Goal: Task Accomplishment & Management: Use online tool/utility

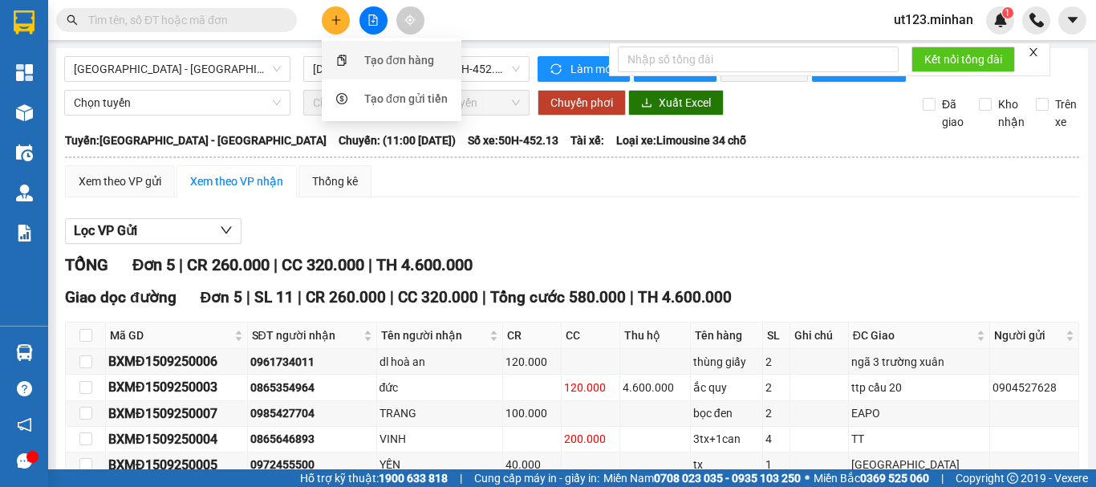
click at [368, 71] on div "Tạo đơn hàng" at bounding box center [391, 60] width 120 height 31
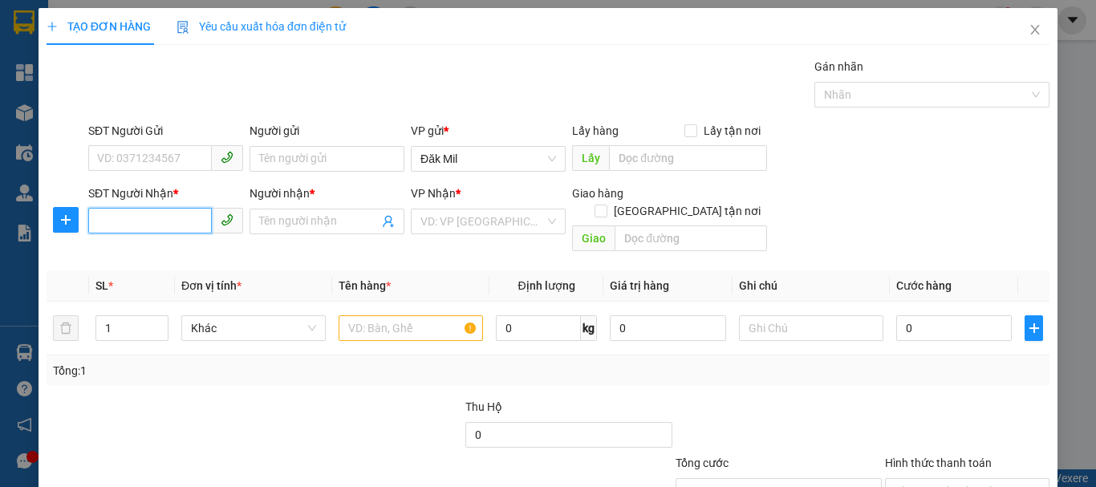
click at [177, 218] on input "SĐT Người Nhận *" at bounding box center [150, 221] width 124 height 26
click at [179, 251] on div "0935954284 - LY" at bounding box center [164, 254] width 134 height 18
type input "0935954284"
type input "LY"
type input "0935954284"
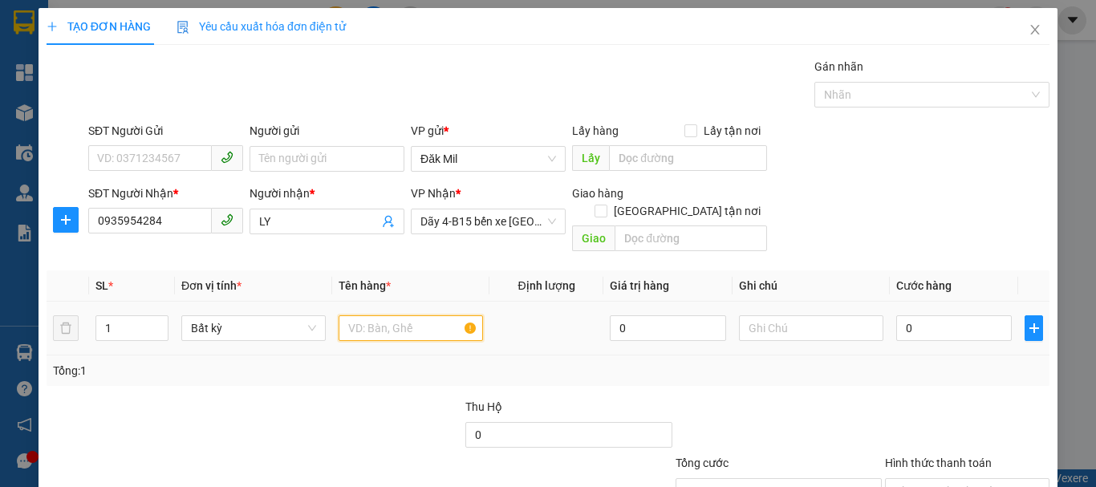
click at [371, 315] on input "text" at bounding box center [411, 328] width 144 height 26
type input "TH"
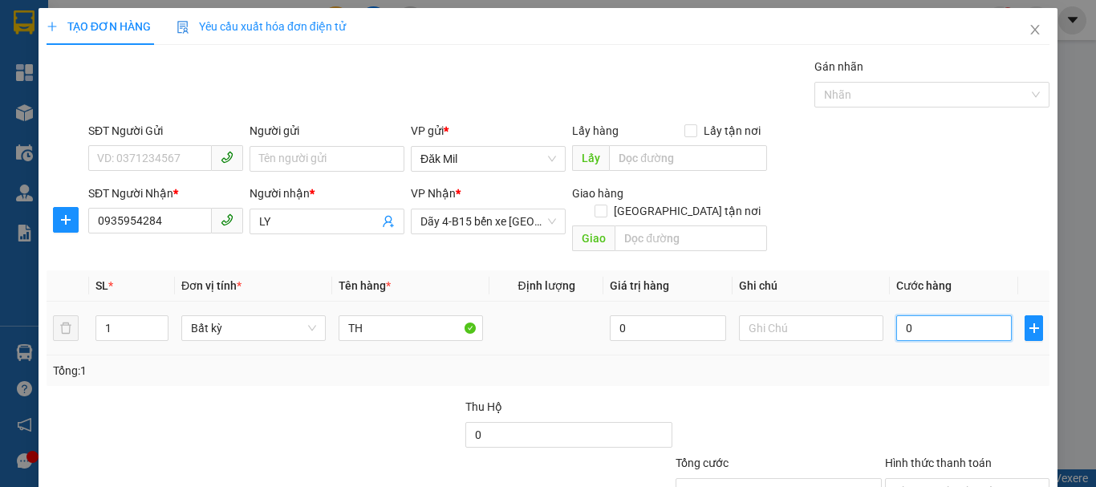
type input "5"
type input "50"
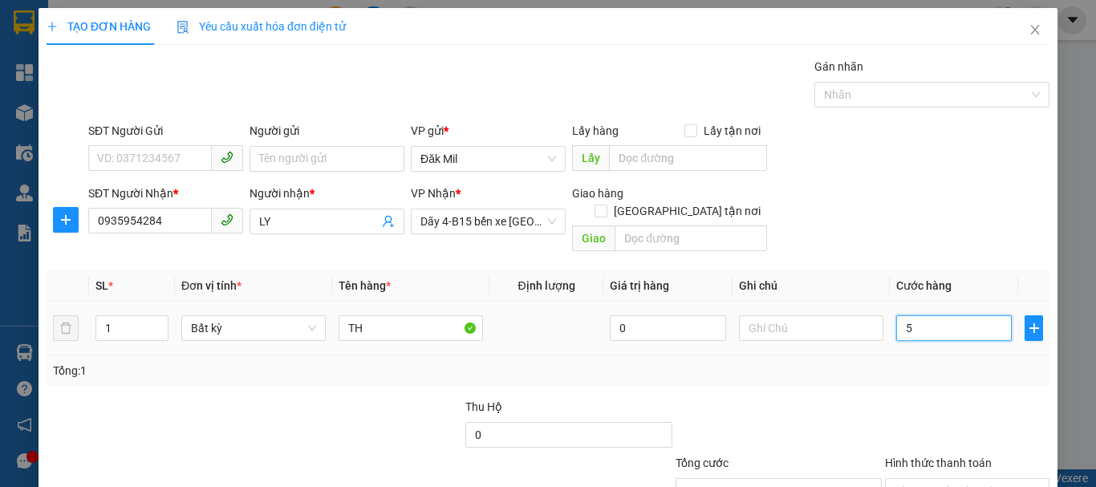
type input "50"
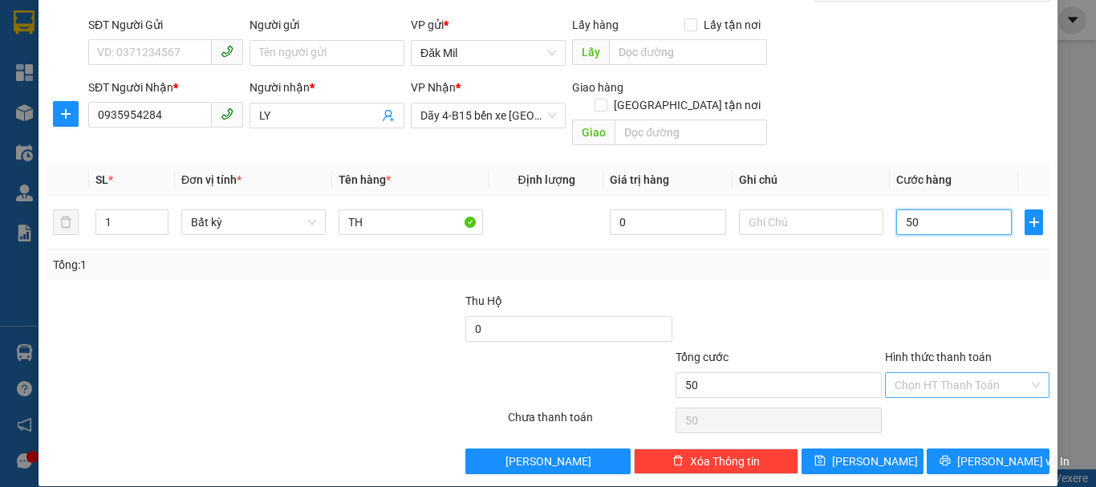
scroll to position [107, 0]
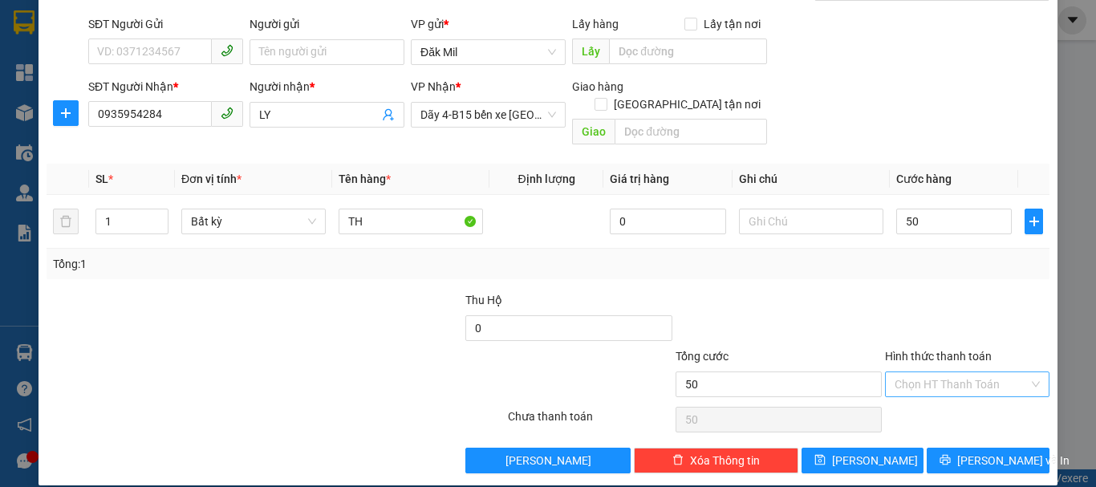
type input "50.000"
click at [957, 377] on input "Hình thức thanh toán" at bounding box center [962, 384] width 134 height 24
drag, startPoint x: 950, startPoint y: 407, endPoint x: 955, endPoint y: 425, distance: 19.1
click at [950, 407] on div "Tại văn phòng" at bounding box center [958, 399] width 144 height 18
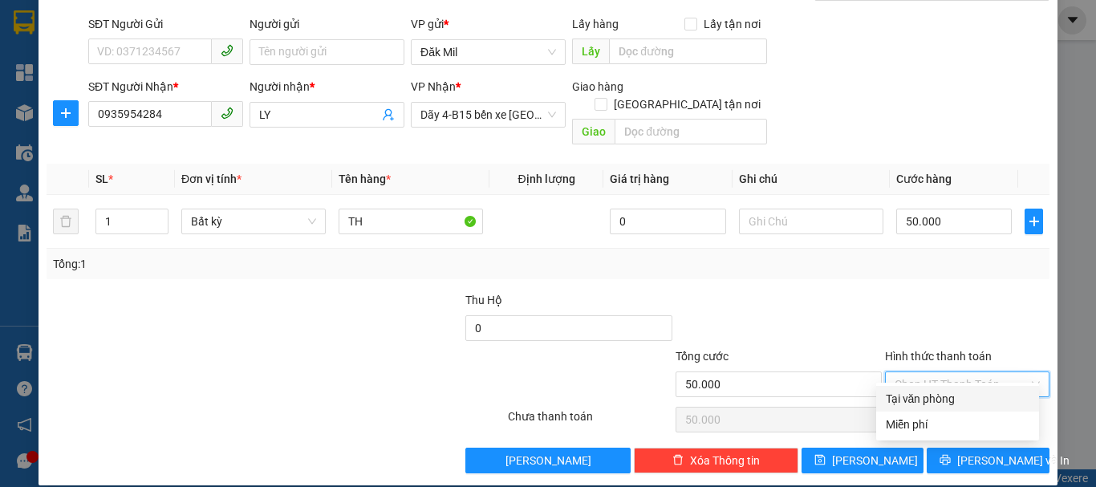
type input "0"
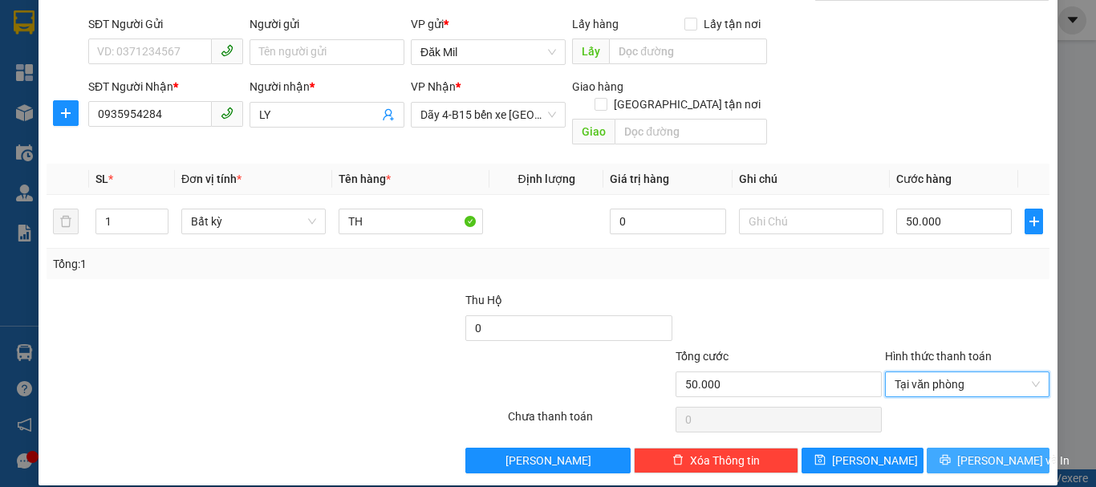
click at [976, 452] on span "[PERSON_NAME] và In" at bounding box center [1014, 461] width 112 height 18
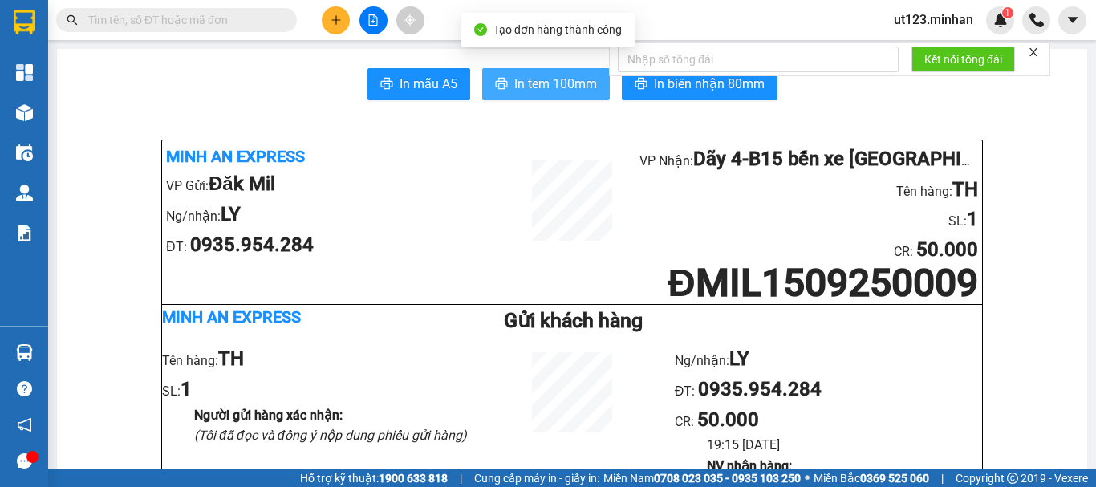
click at [535, 86] on span "In tem 100mm" at bounding box center [555, 84] width 83 height 20
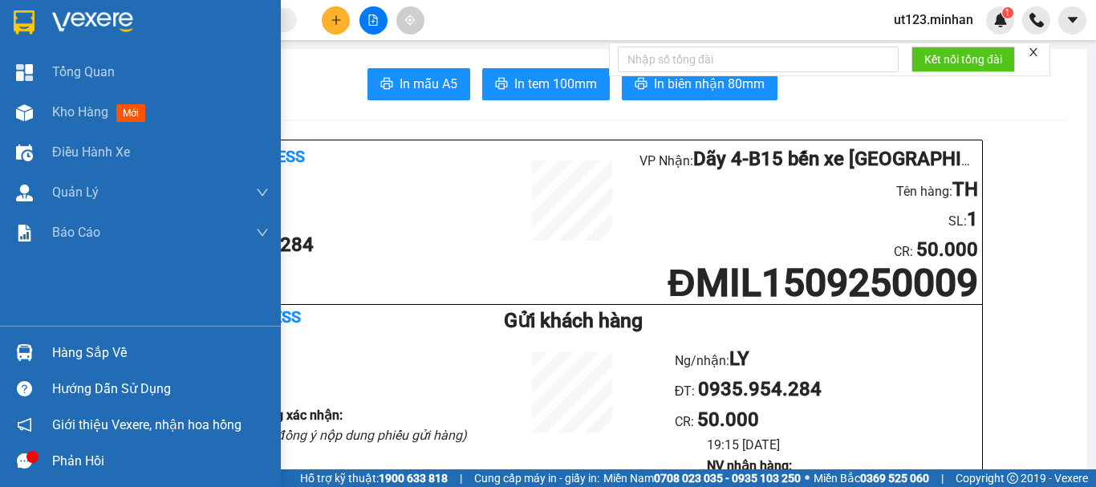
click at [23, 31] on img at bounding box center [24, 22] width 21 height 24
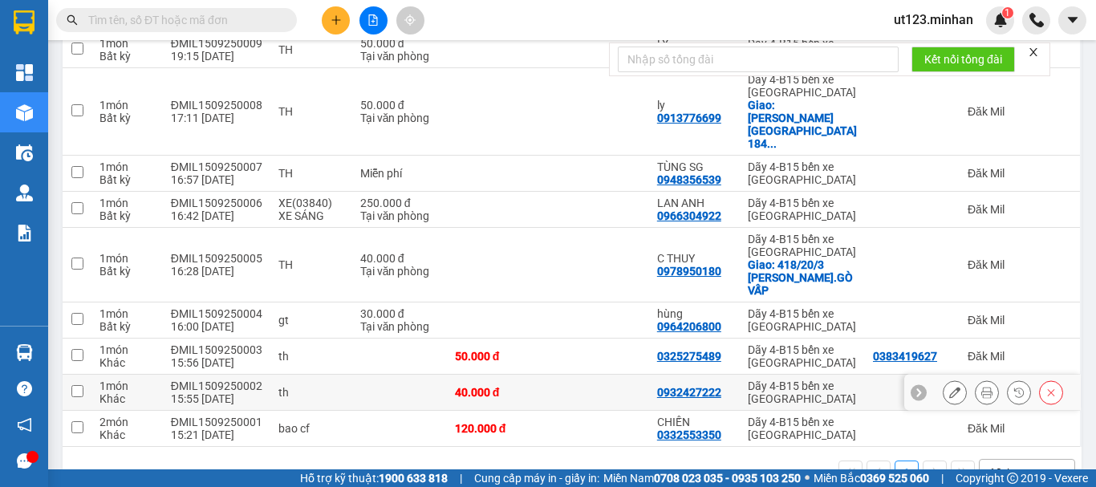
scroll to position [242, 0]
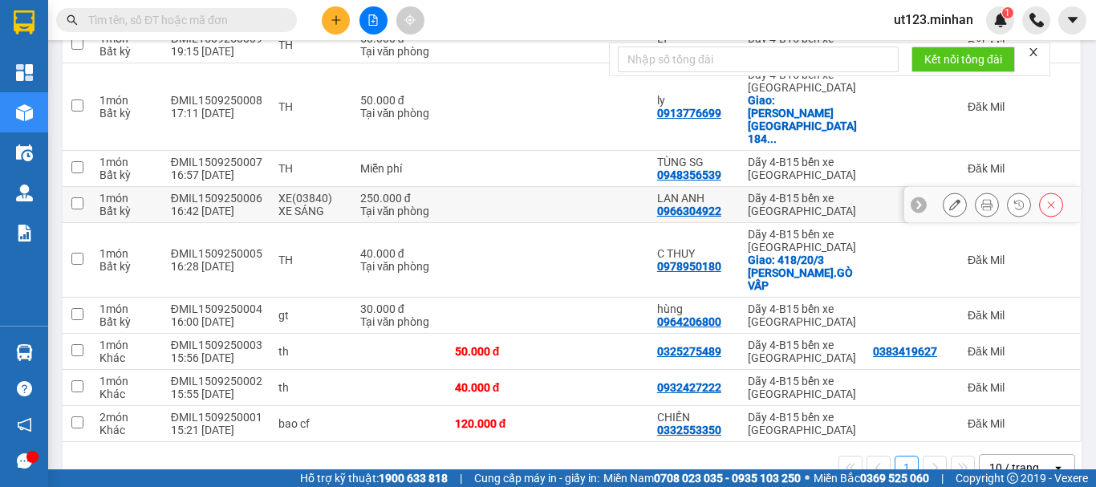
click at [437, 187] on td "250.000 đ Tại văn phòng" at bounding box center [399, 205] width 95 height 36
checkbox input "true"
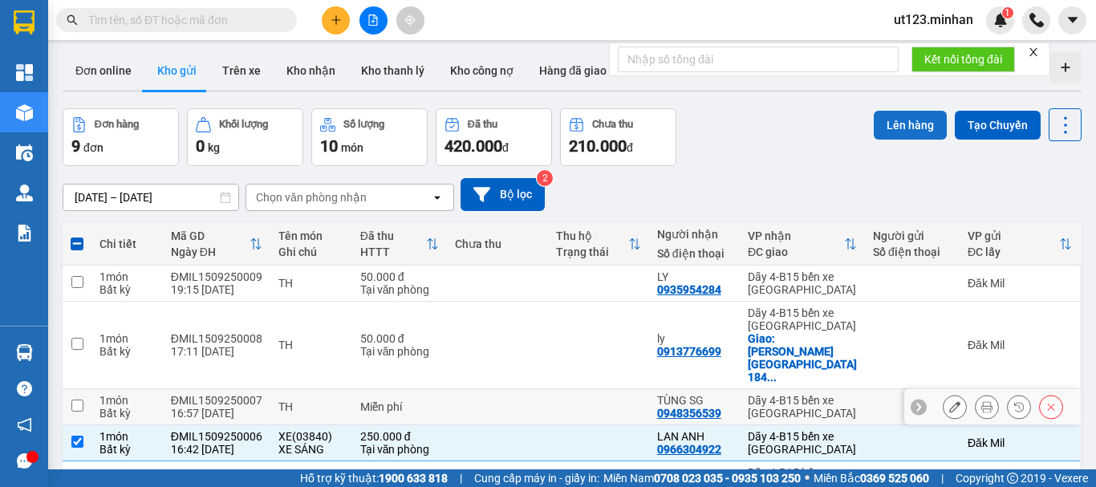
scroll to position [0, 0]
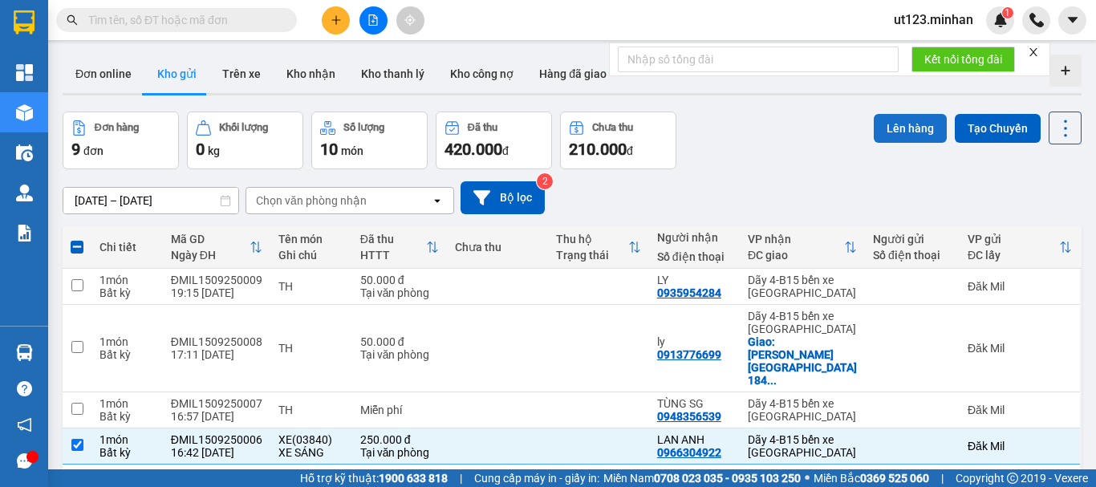
click at [919, 118] on button "Lên hàng" at bounding box center [910, 128] width 73 height 29
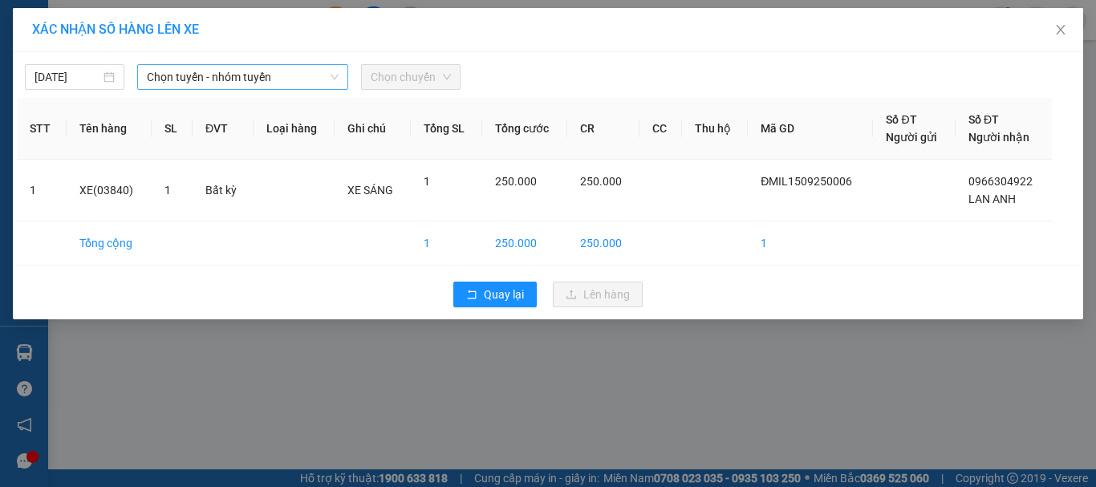
click at [195, 77] on span "Chọn tuyến - nhóm tuyến" at bounding box center [243, 77] width 192 height 24
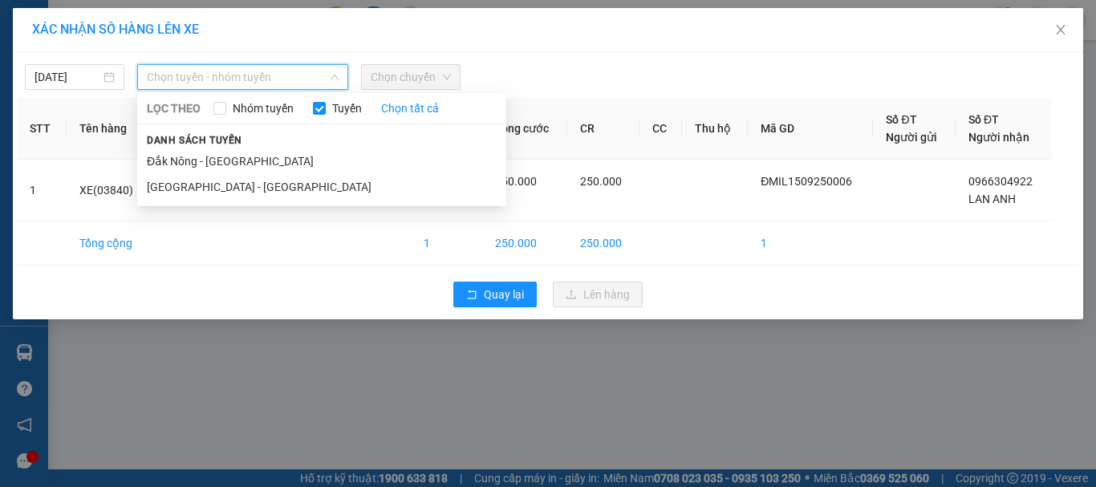
drag, startPoint x: 234, startPoint y: 160, endPoint x: 250, endPoint y: 148, distance: 18.9
click at [231, 159] on li "Đắk Nông - [GEOGRAPHIC_DATA]" at bounding box center [321, 161] width 369 height 26
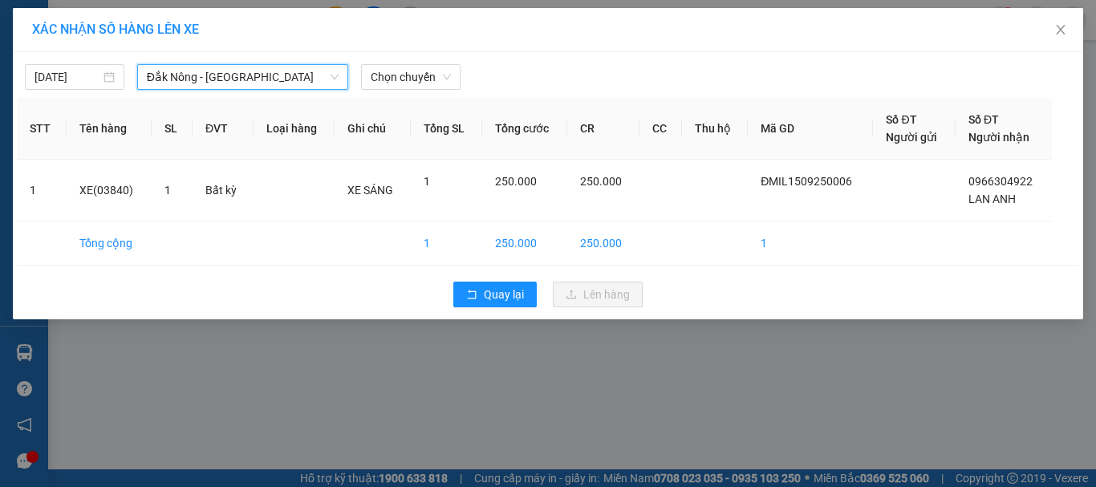
drag, startPoint x: 416, startPoint y: 77, endPoint x: 357, endPoint y: 92, distance: 60.3
click at [410, 83] on span "Chọn chuyến" at bounding box center [411, 77] width 80 height 24
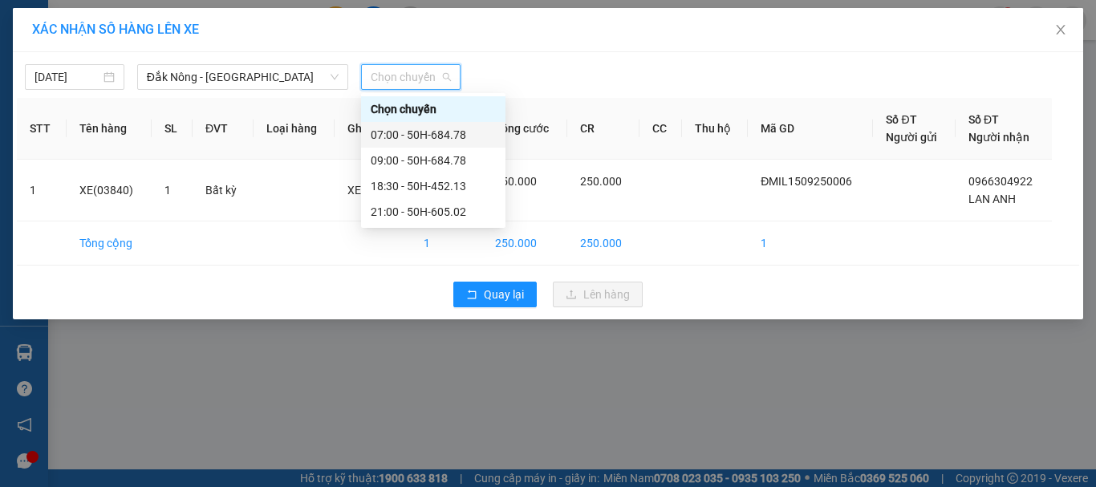
drag, startPoint x: 453, startPoint y: 133, endPoint x: 338, endPoint y: 134, distance: 115.6
click at [452, 133] on div "07:00 - 50H-684.78" at bounding box center [433, 135] width 125 height 18
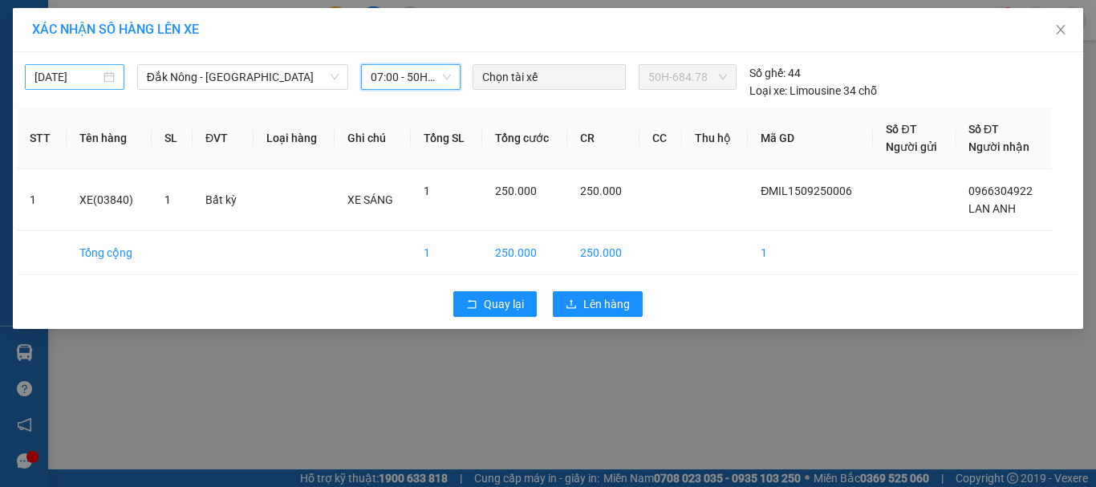
click at [77, 72] on input "[DATE]" at bounding box center [68, 77] width 66 height 18
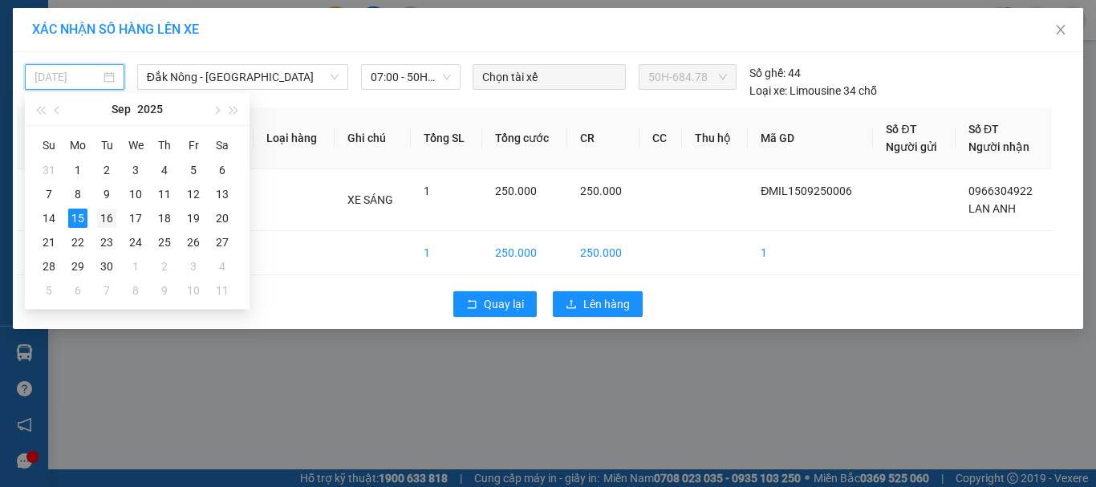
click at [106, 220] on div "16" at bounding box center [106, 218] width 19 height 19
type input "[DATE]"
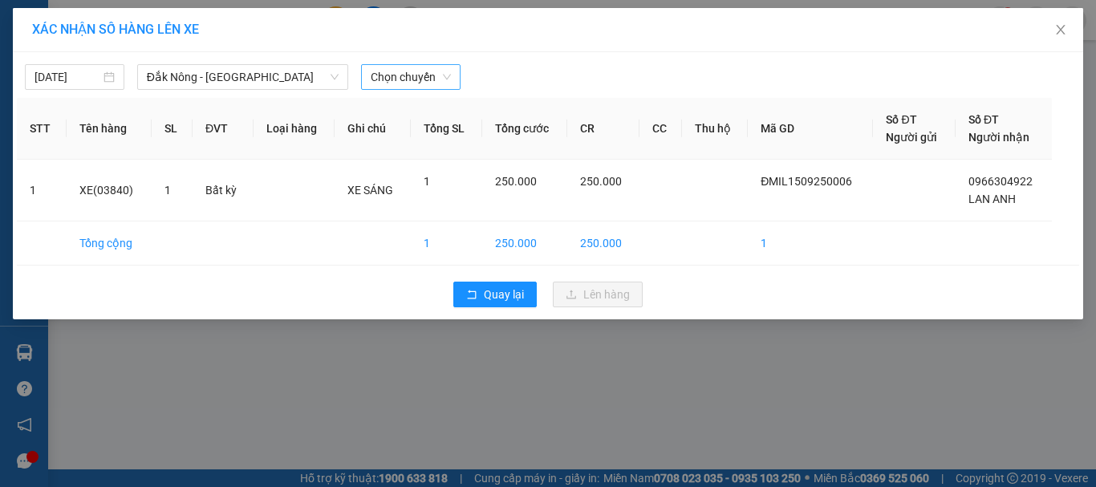
drag, startPoint x: 412, startPoint y: 91, endPoint x: 414, endPoint y: 75, distance: 16.2
click at [411, 91] on div "[DATE] [GEOGRAPHIC_DATA] - [GEOGRAPHIC_DATA] LỌC THEO Nhóm tuyến Tuyến Chọn tất…" at bounding box center [548, 185] width 1071 height 267
drag, startPoint x: 414, startPoint y: 75, endPoint x: 421, endPoint y: 101, distance: 27.5
click at [414, 74] on span "Chọn chuyến" at bounding box center [411, 77] width 80 height 24
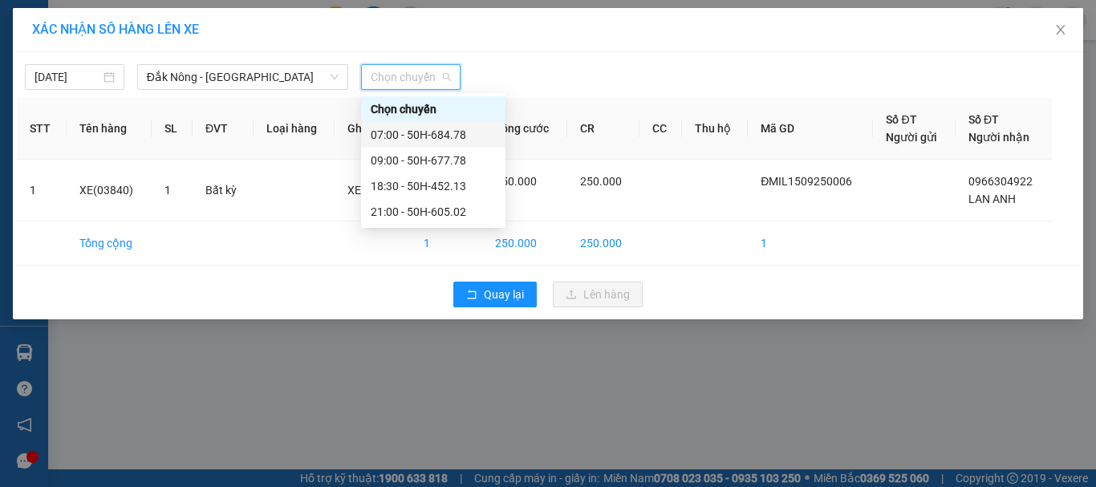
click at [453, 126] on div "07:00 - 50H-684.78" at bounding box center [433, 135] width 125 height 18
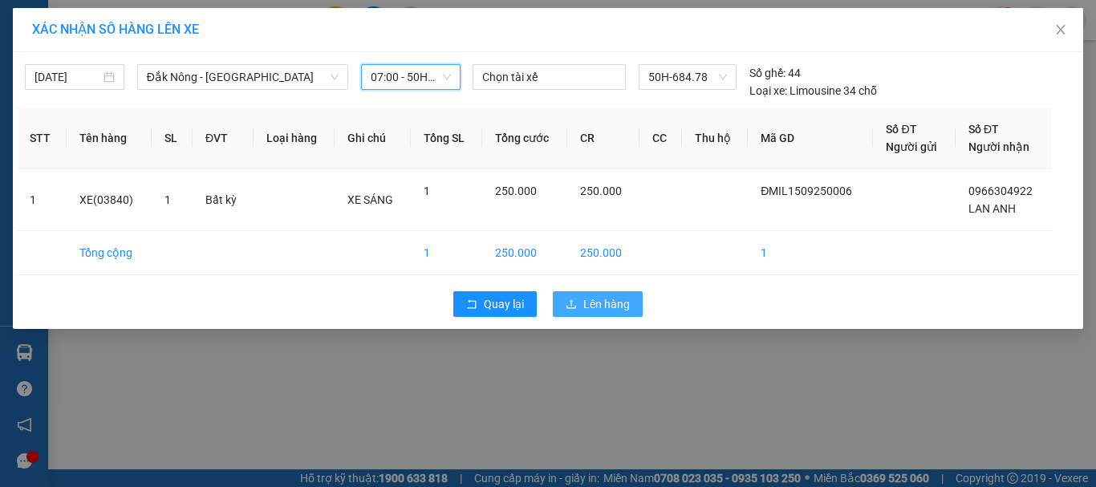
click at [588, 306] on span "Lên hàng" at bounding box center [607, 304] width 47 height 18
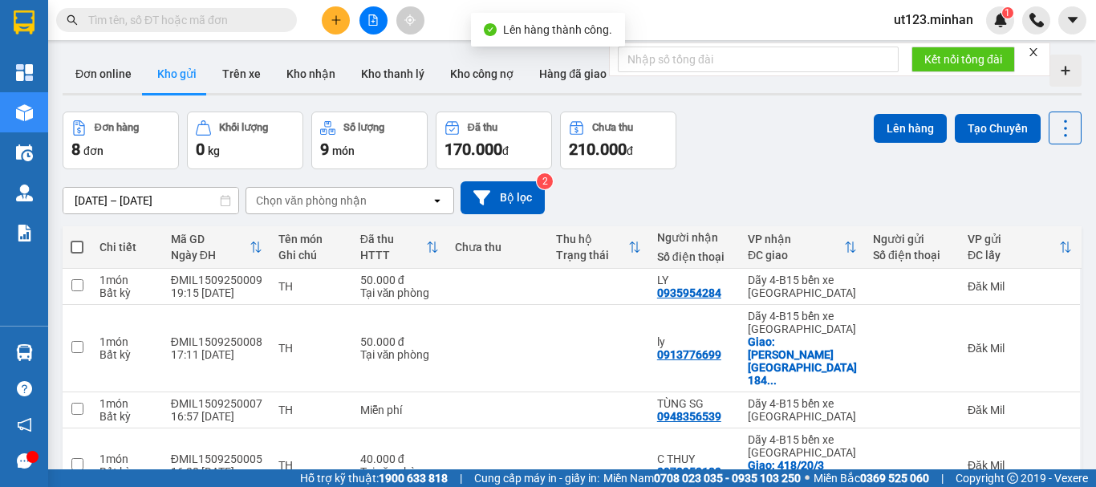
click at [73, 241] on span at bounding box center [77, 247] width 13 height 13
click at [77, 239] on input "checkbox" at bounding box center [77, 239] width 0 height 0
checkbox input "true"
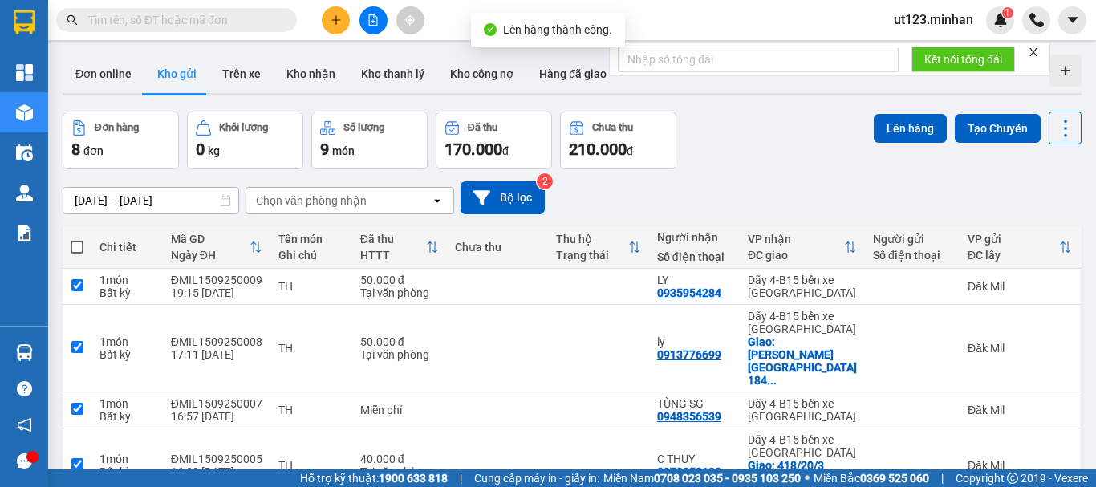
checkbox input "true"
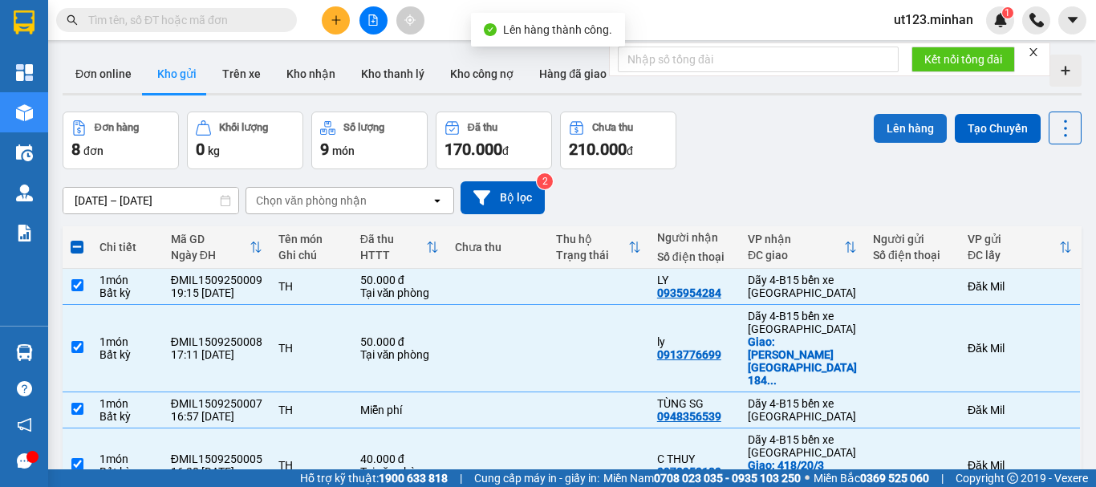
click at [882, 121] on button "Lên hàng" at bounding box center [910, 128] width 73 height 29
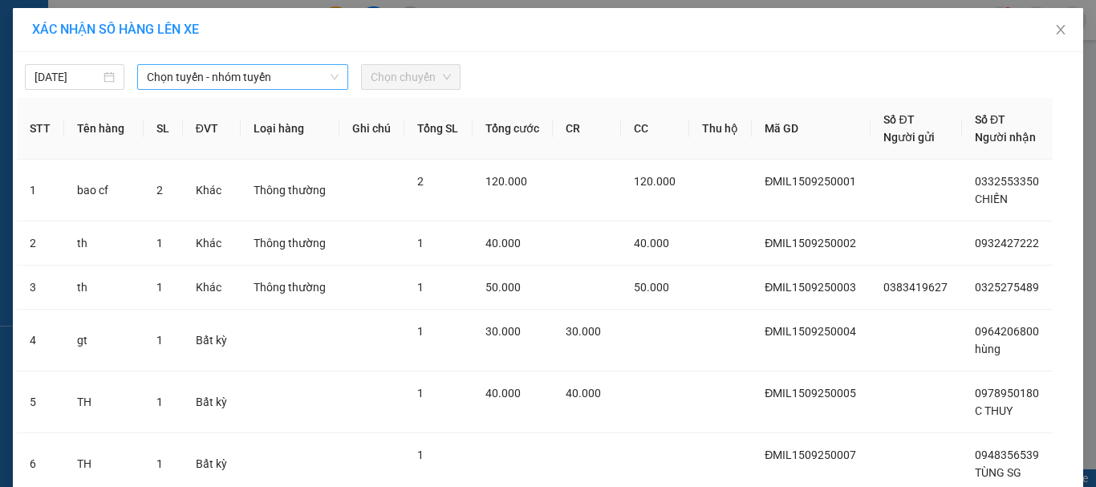
drag, startPoint x: 182, startPoint y: 86, endPoint x: 197, endPoint y: 77, distance: 16.9
click at [181, 86] on span "Chọn tuyến - nhóm tuyến" at bounding box center [243, 77] width 192 height 24
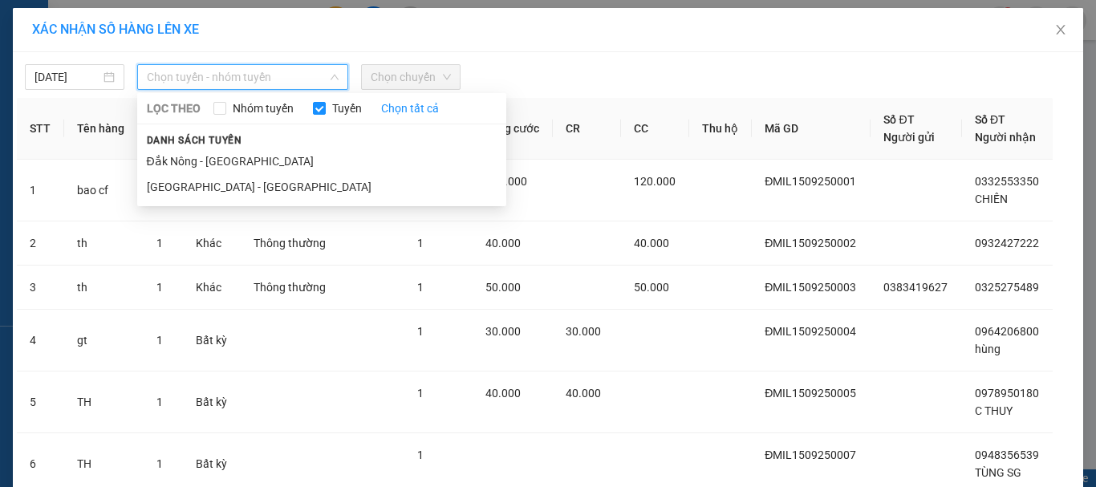
drag, startPoint x: 205, startPoint y: 156, endPoint x: 230, endPoint y: 137, distance: 31.0
click at [206, 156] on li "Đắk Nông - [GEOGRAPHIC_DATA]" at bounding box center [321, 161] width 369 height 26
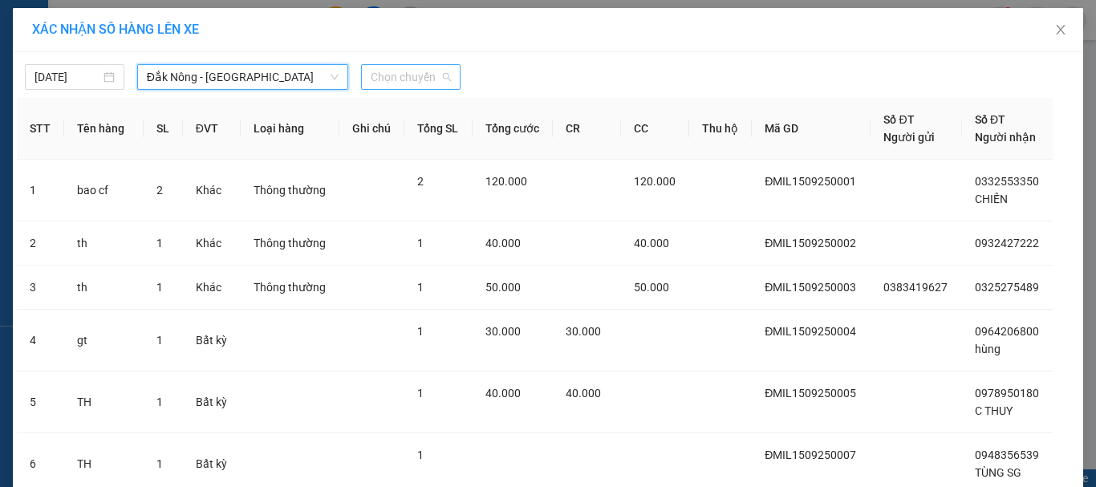
click at [412, 70] on span "Chọn chuyến" at bounding box center [411, 77] width 80 height 24
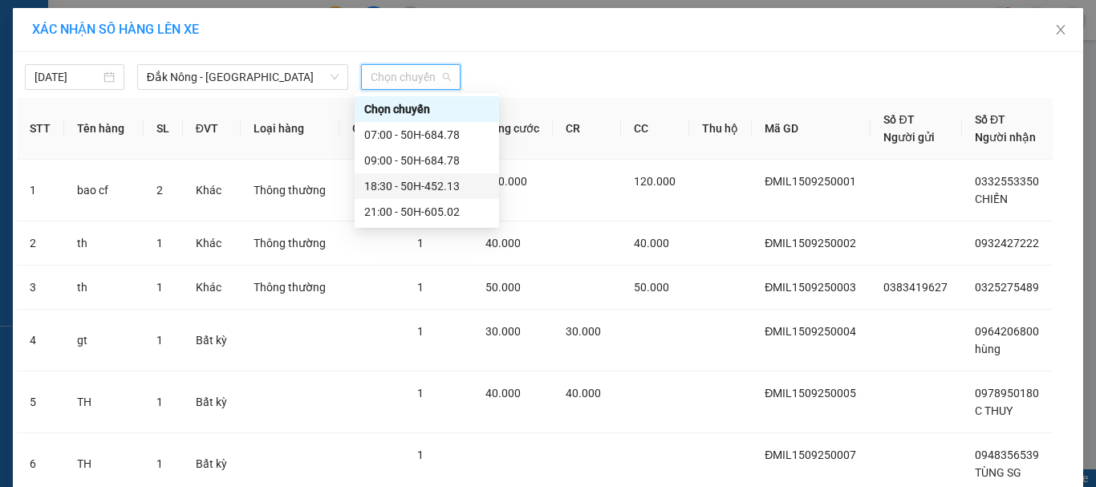
click at [451, 182] on div "18:30 - 50H-452.13" at bounding box center [426, 186] width 125 height 18
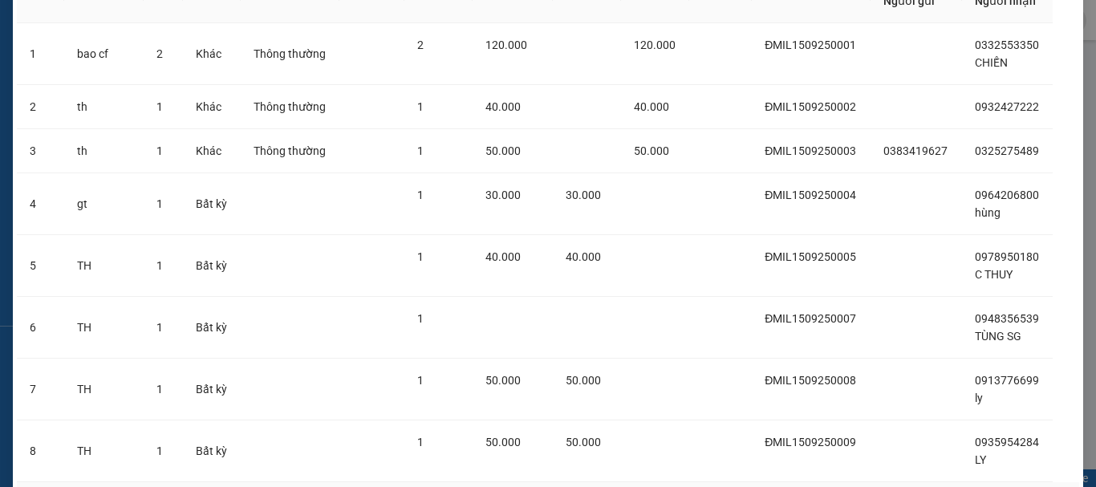
scroll to position [258, 0]
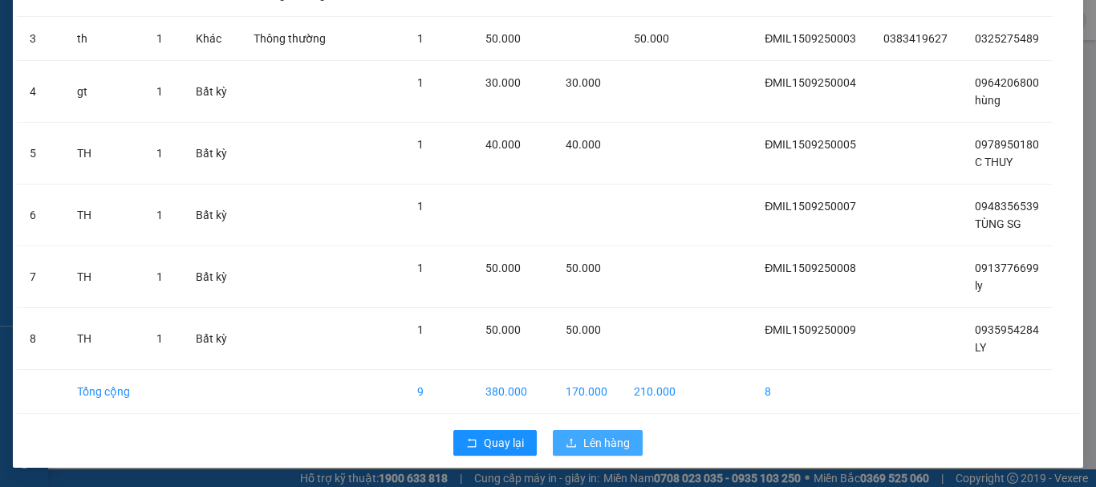
click at [607, 440] on span "Lên hàng" at bounding box center [607, 443] width 47 height 18
